Goal: Task Accomplishment & Management: Complete application form

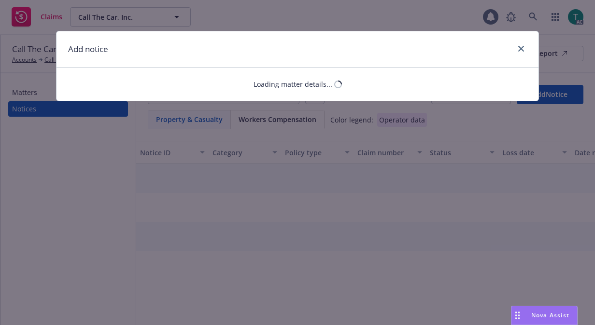
select select "GENERAL_LIABILITY"
select select "open"
select select "CLAIM"
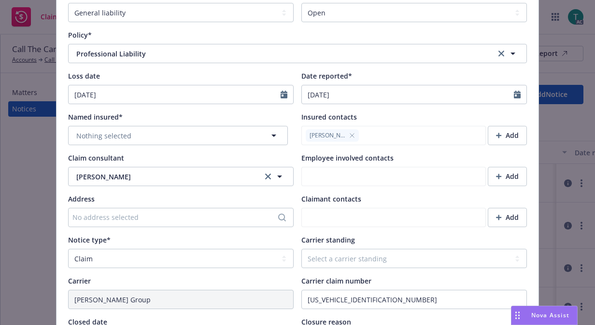
scroll to position [181, 0]
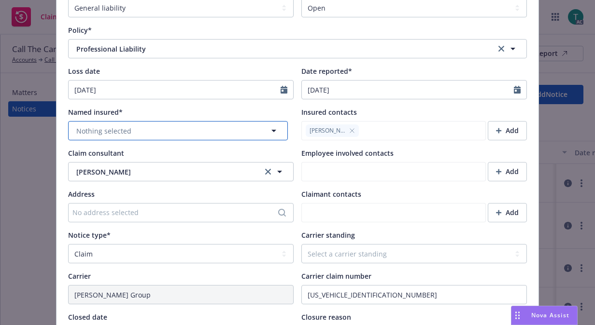
click at [205, 126] on button "Nothing selected" at bounding box center [178, 130] width 220 height 19
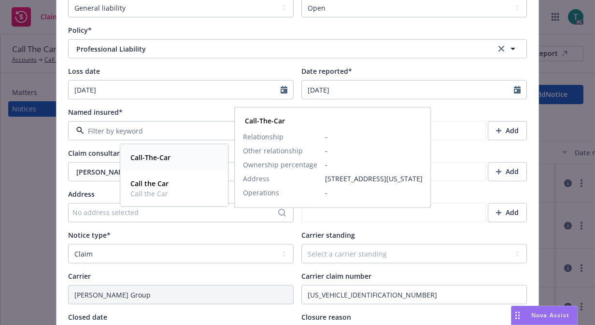
click at [169, 160] on div "Call-The-Car" at bounding box center [150, 158] width 46 height 14
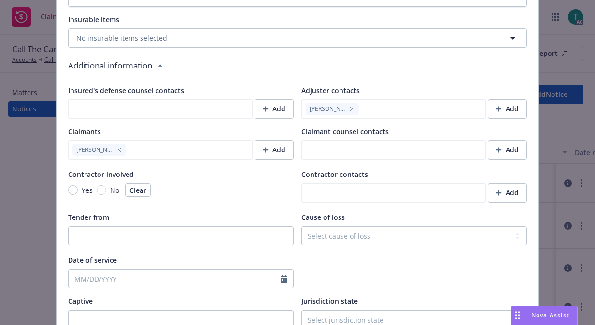
scroll to position [918, 0]
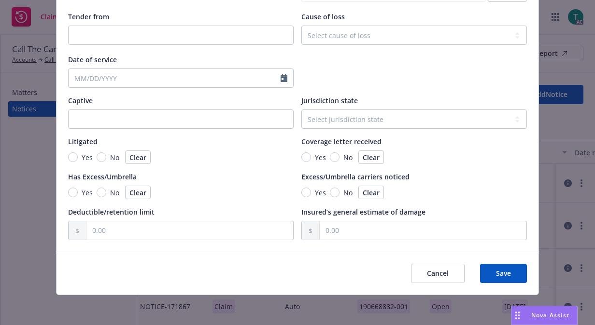
click at [499, 261] on div "Cancel Save" at bounding box center [297, 273] width 482 height 43
click at [499, 264] on button "Save" at bounding box center [503, 273] width 47 height 19
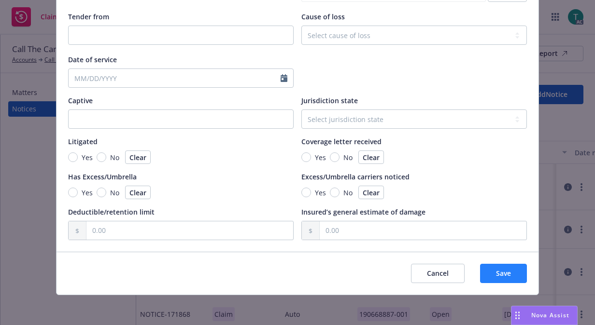
type textarea "x"
